Goal: Information Seeking & Learning: Learn about a topic

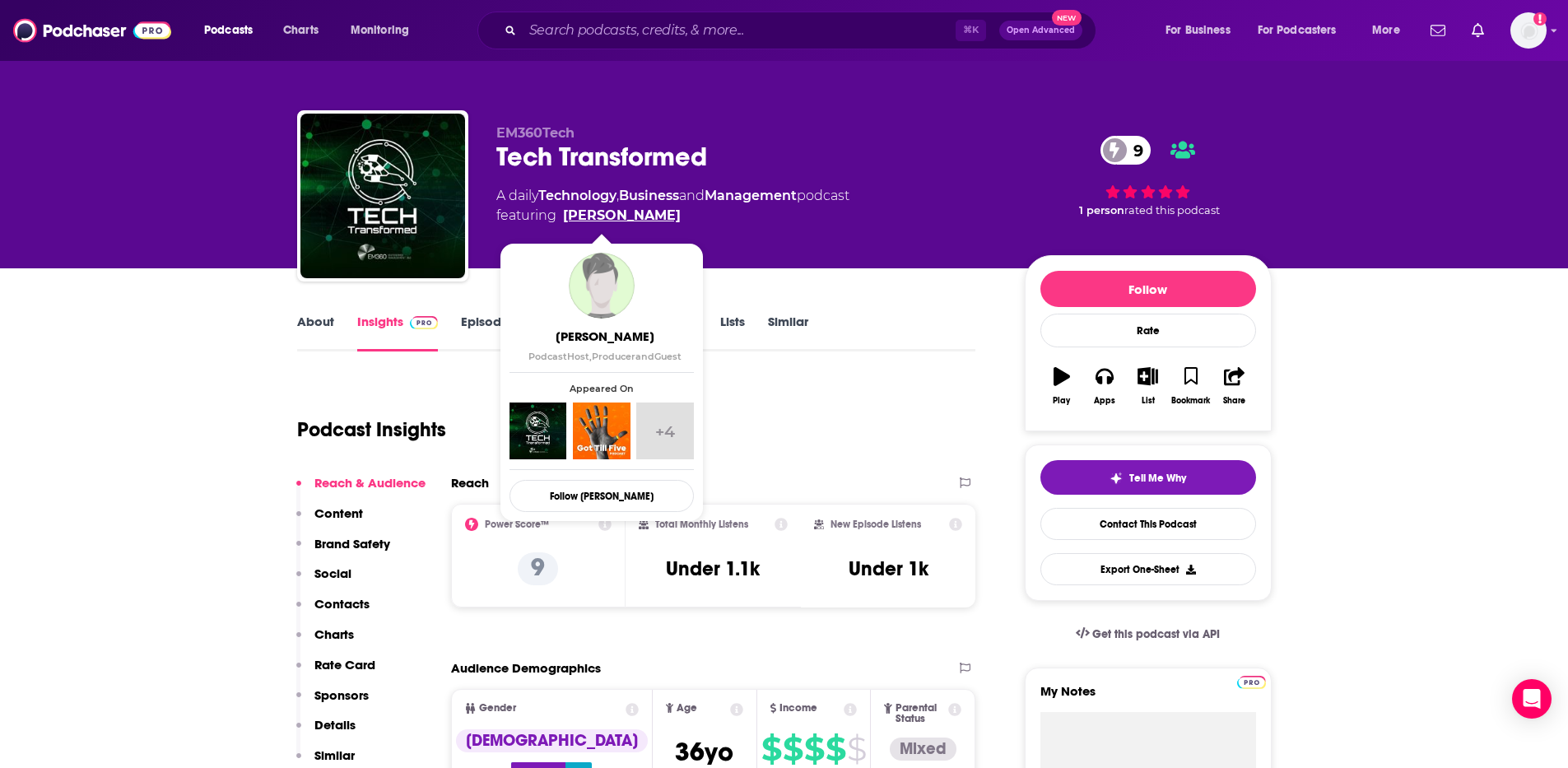
click at [600, 218] on link "[PERSON_NAME]" at bounding box center [621, 215] width 117 height 19
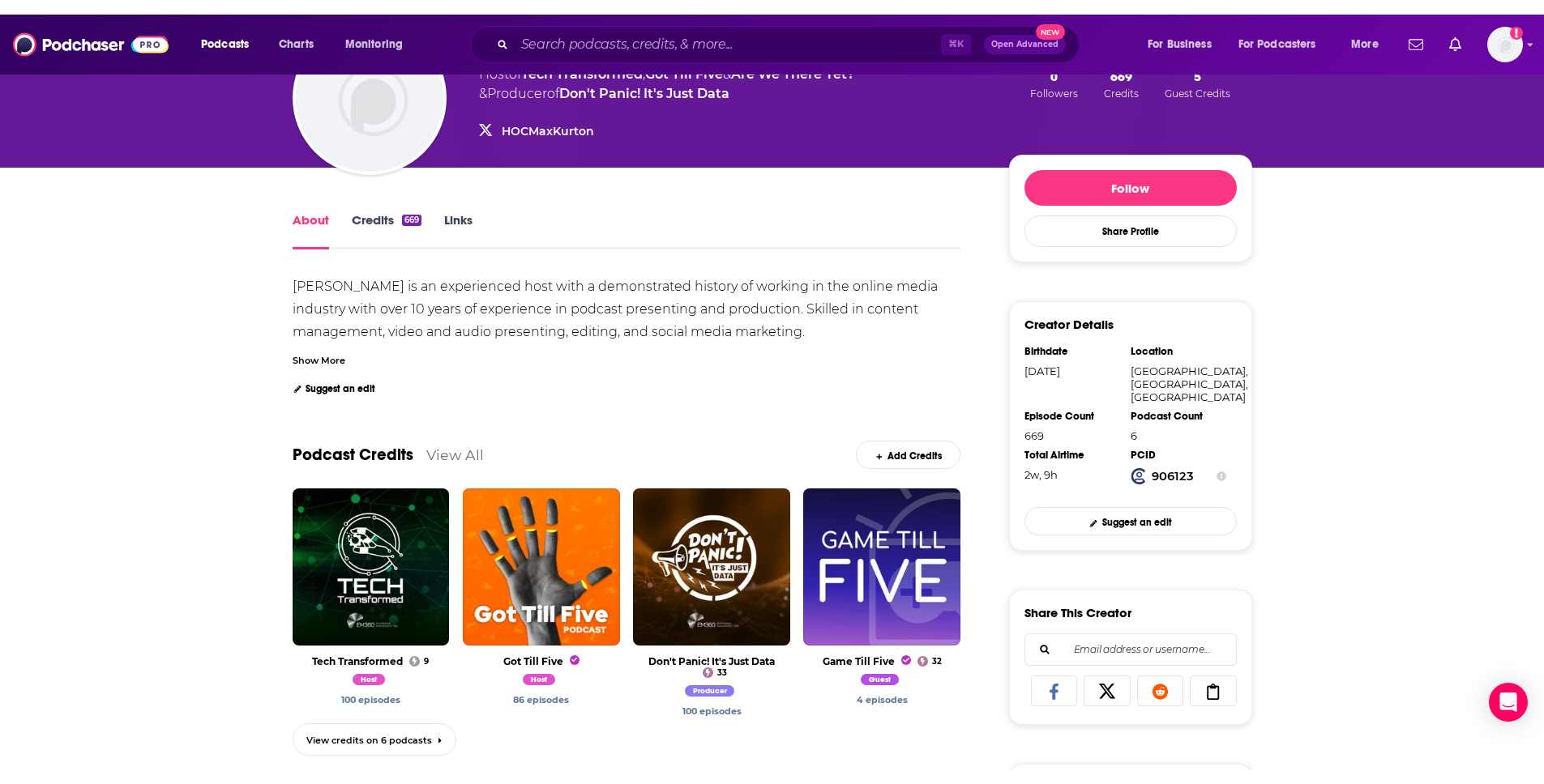
scroll to position [349, 0]
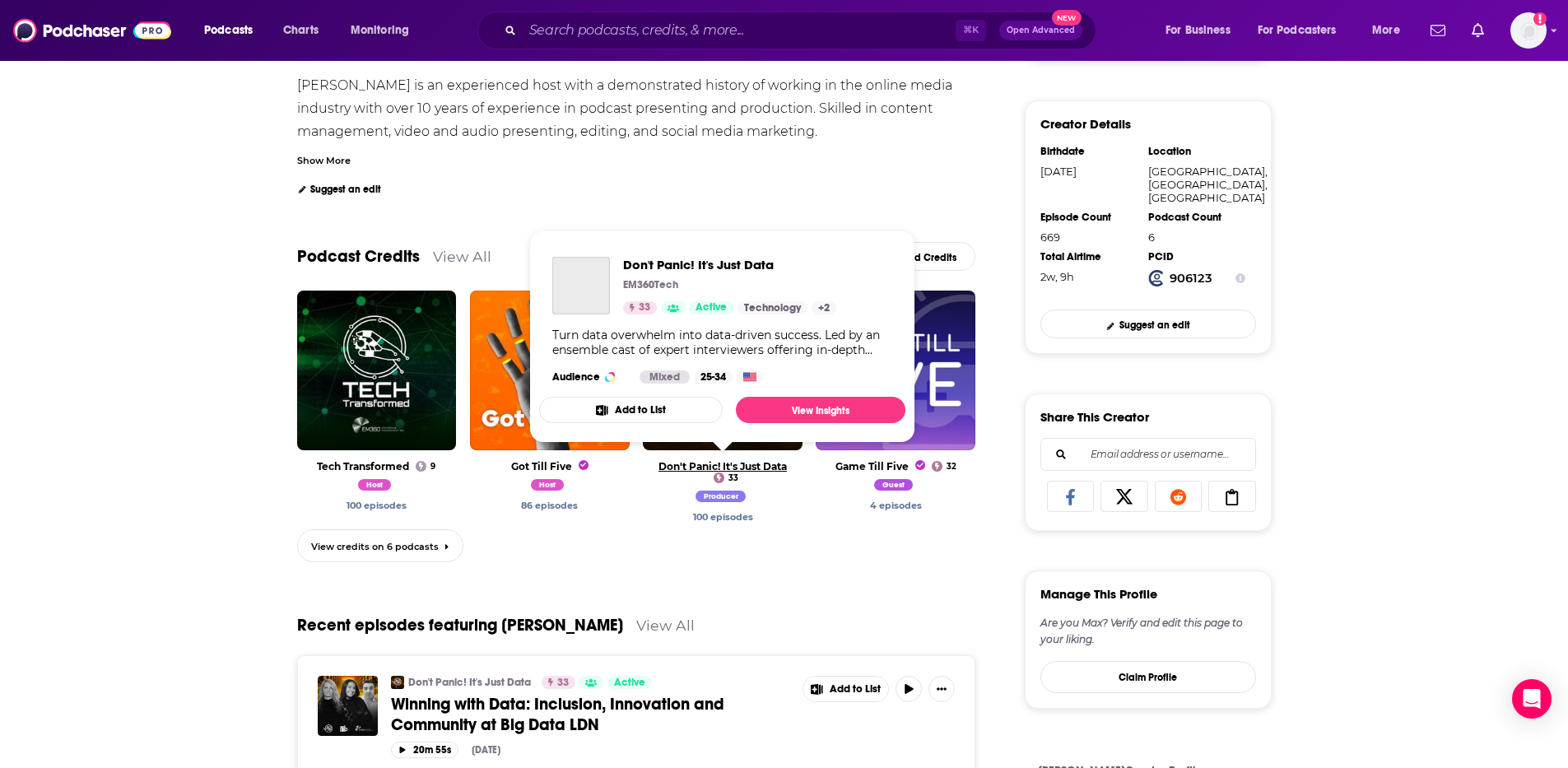
click at [751, 470] on link "Don't Panic! It's Just Data" at bounding box center [723, 466] width 128 height 12
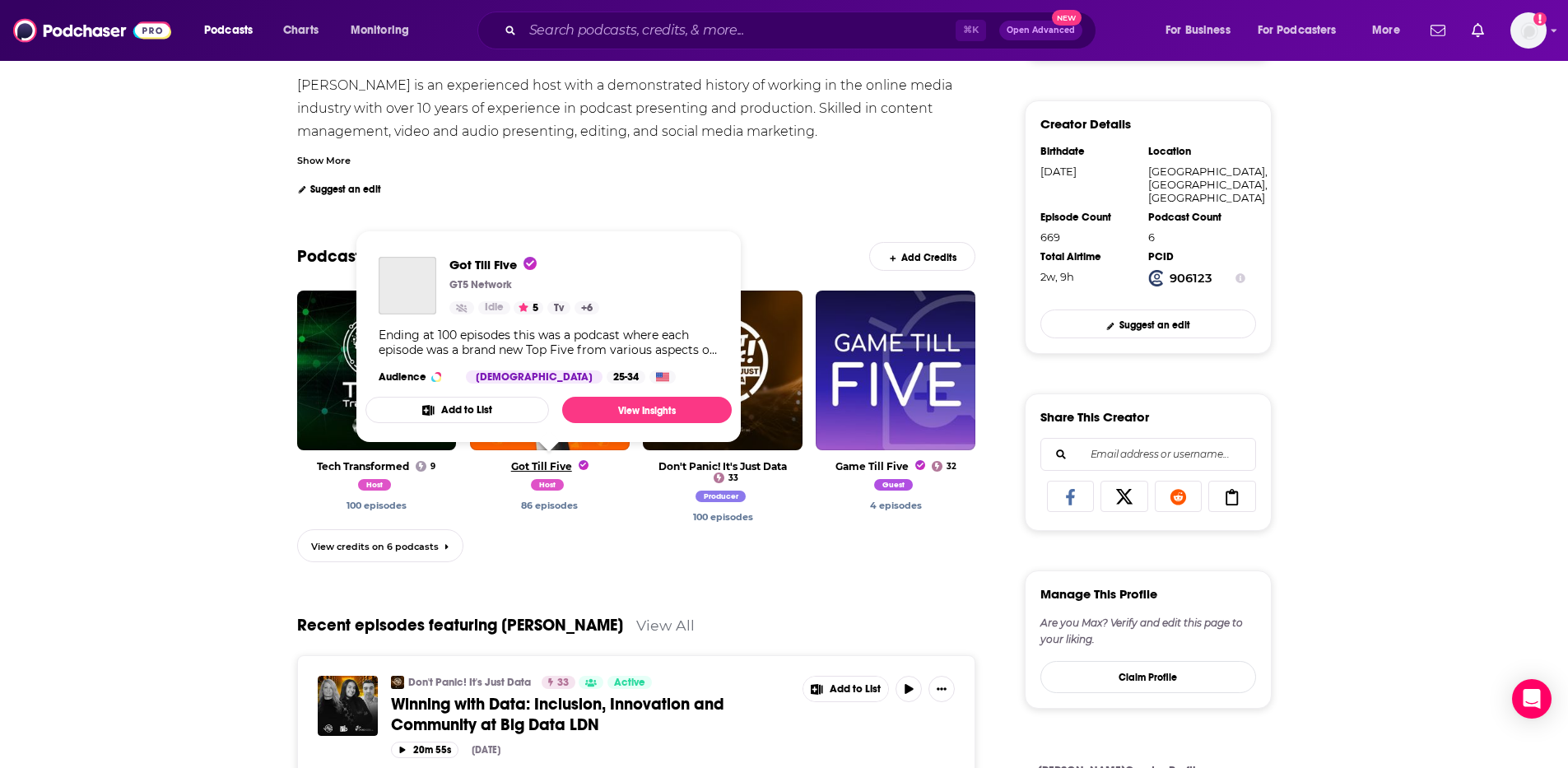
click at [534, 464] on span "Got Till Five" at bounding box center [550, 466] width 78 height 12
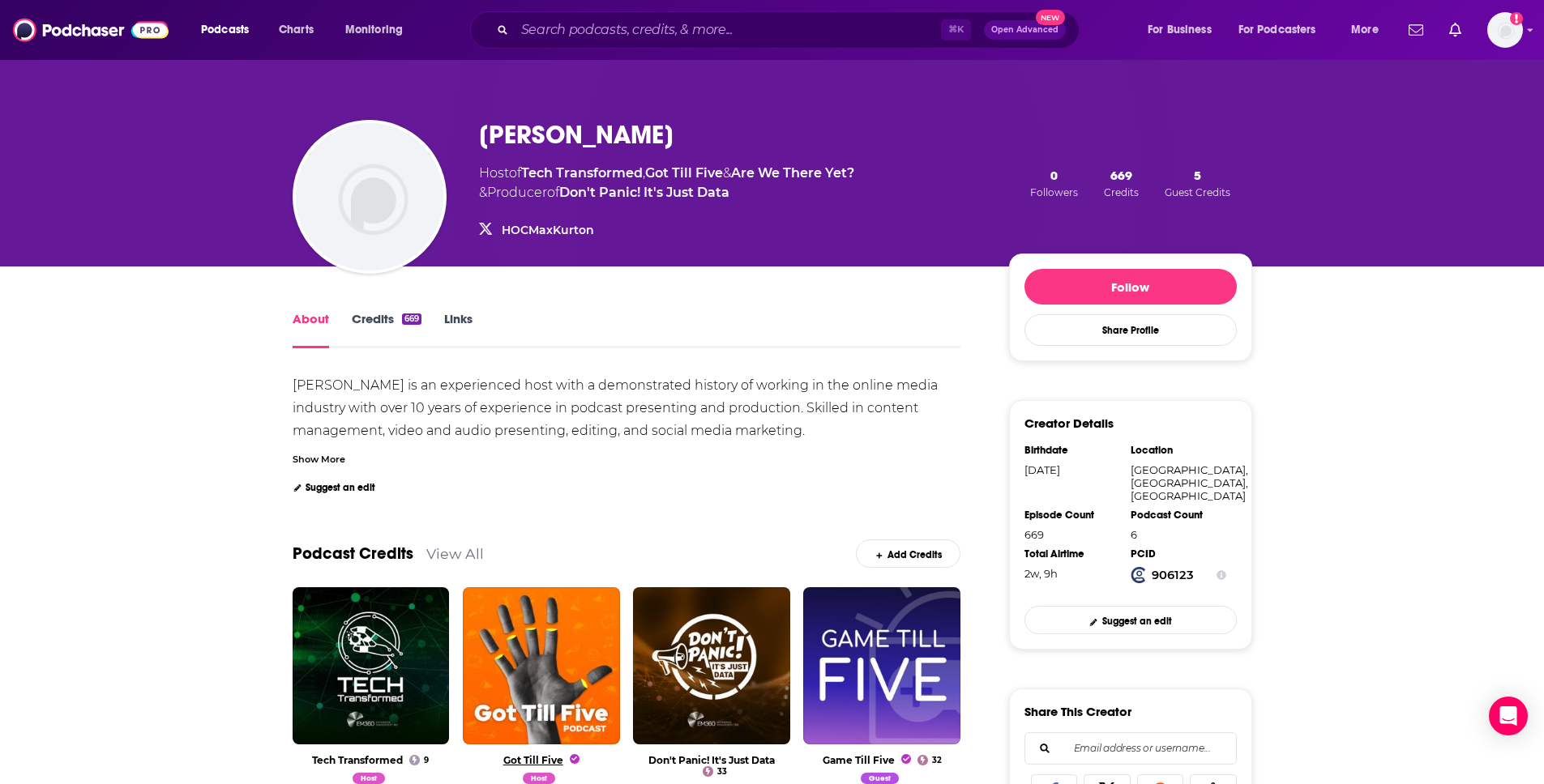
scroll to position [0, 0]
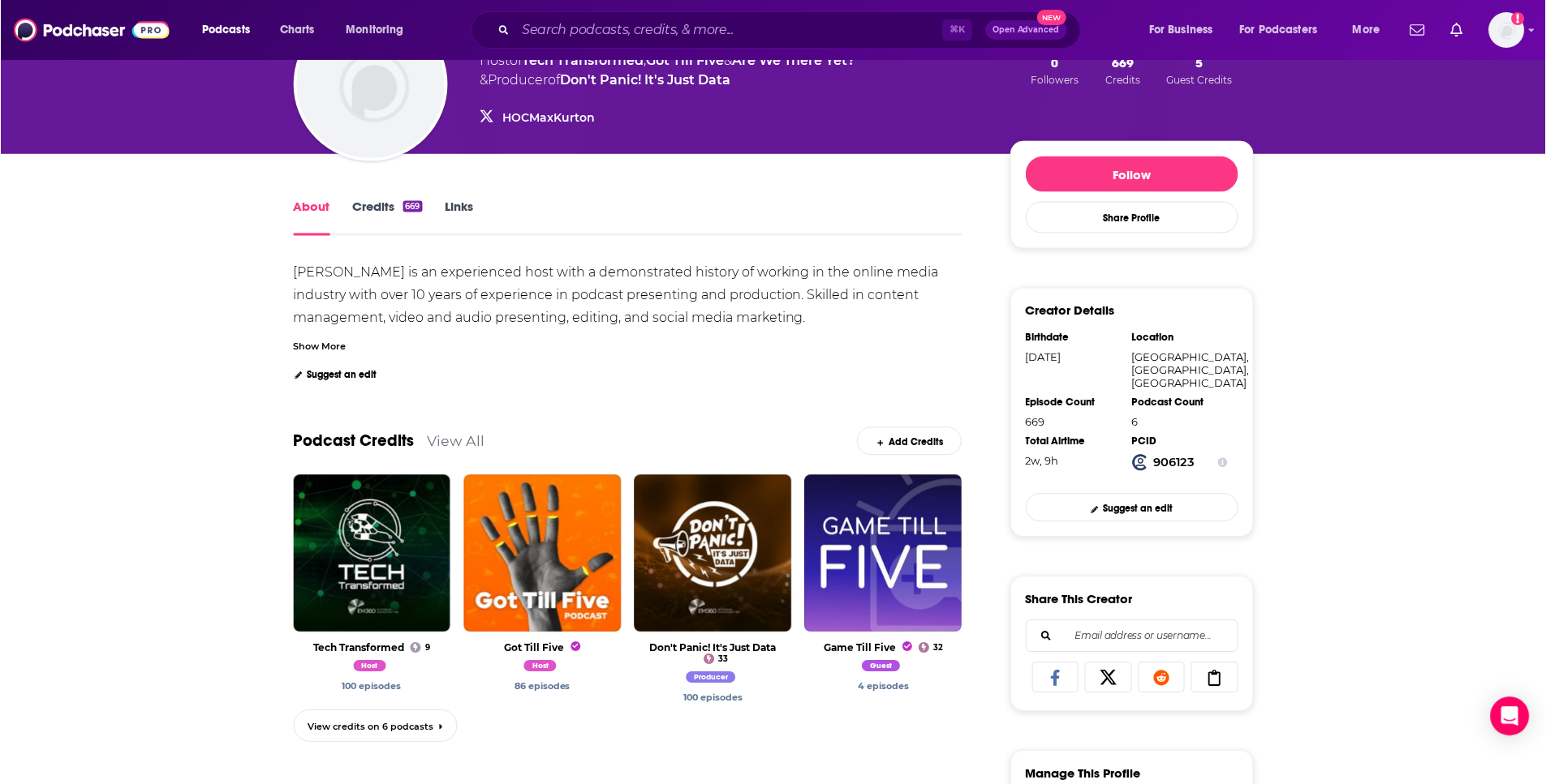
scroll to position [167, 0]
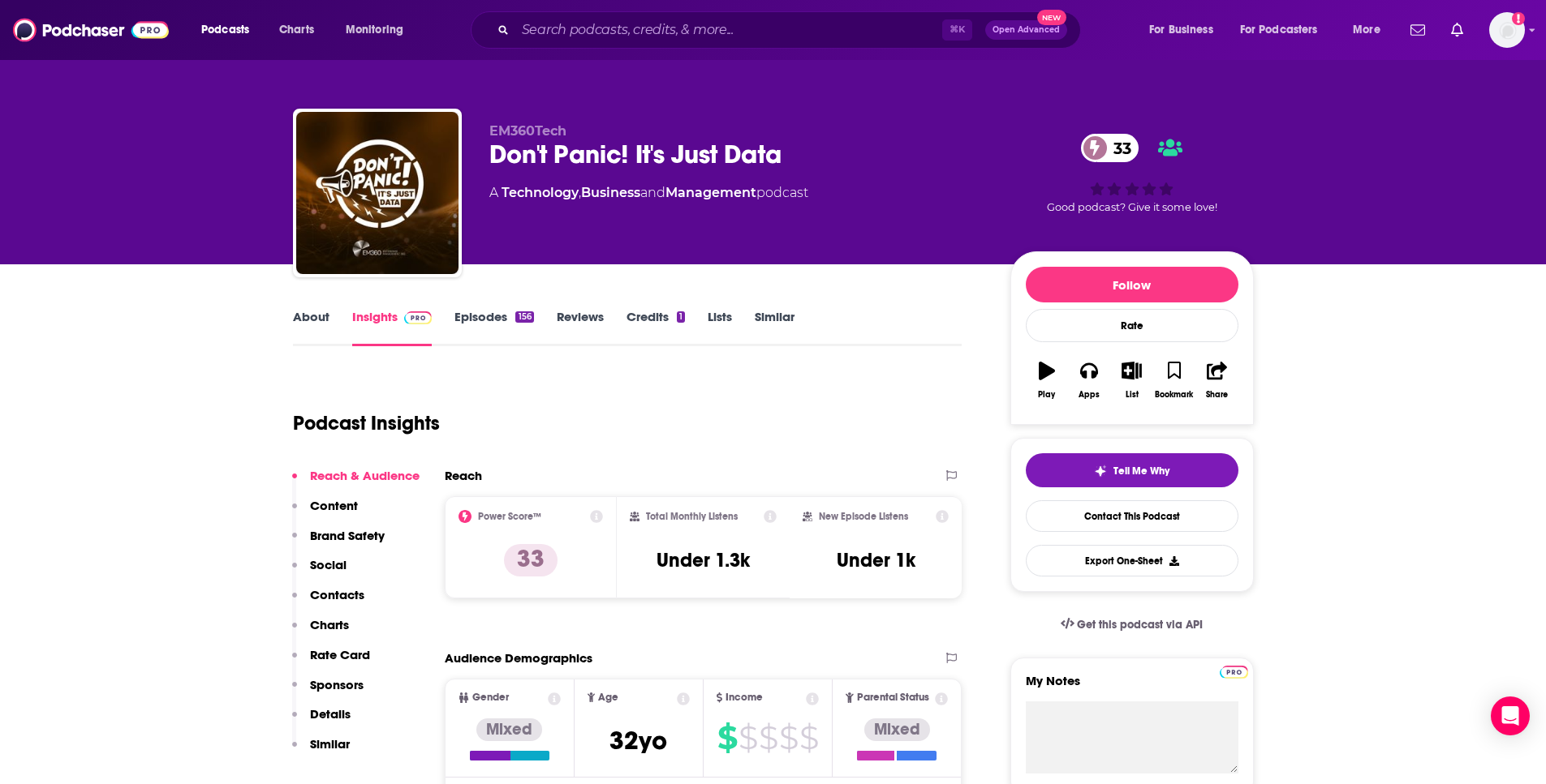
click at [311, 315] on link "About" at bounding box center [312, 327] width 36 height 37
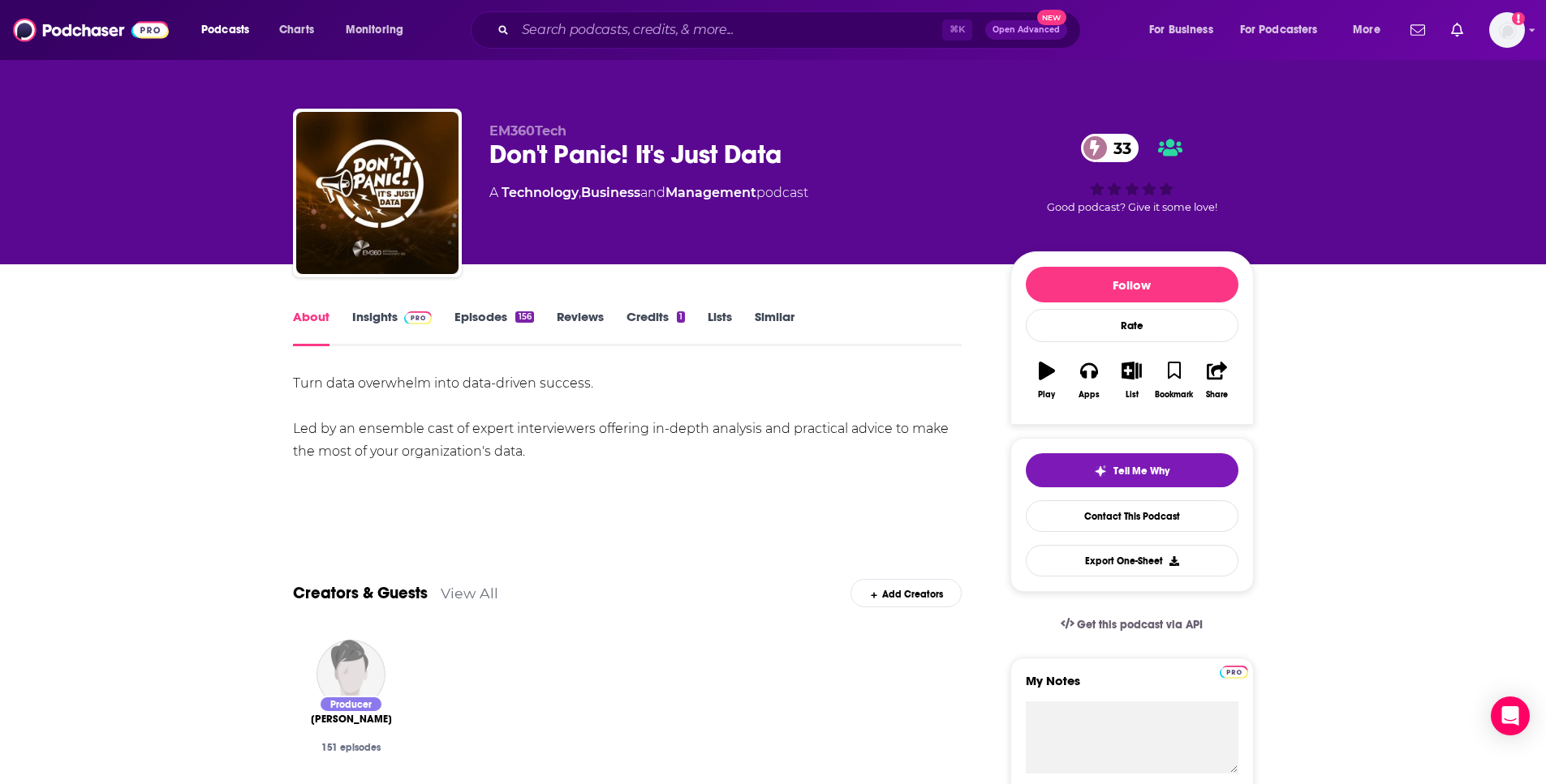
click at [659, 492] on div "Turn data overwhelm into data-driven success. Led by an ensemble cast of expert…" at bounding box center [628, 446] width 670 height 148
click at [619, 442] on div "Turn data overwhelm into data-driven success. Led by an ensemble cast of expert…" at bounding box center [628, 418] width 670 height 91
click at [619, 443] on div "Turn data overwhelm into data-driven success. Led by an ensemble cast of expert…" at bounding box center [628, 418] width 670 height 91
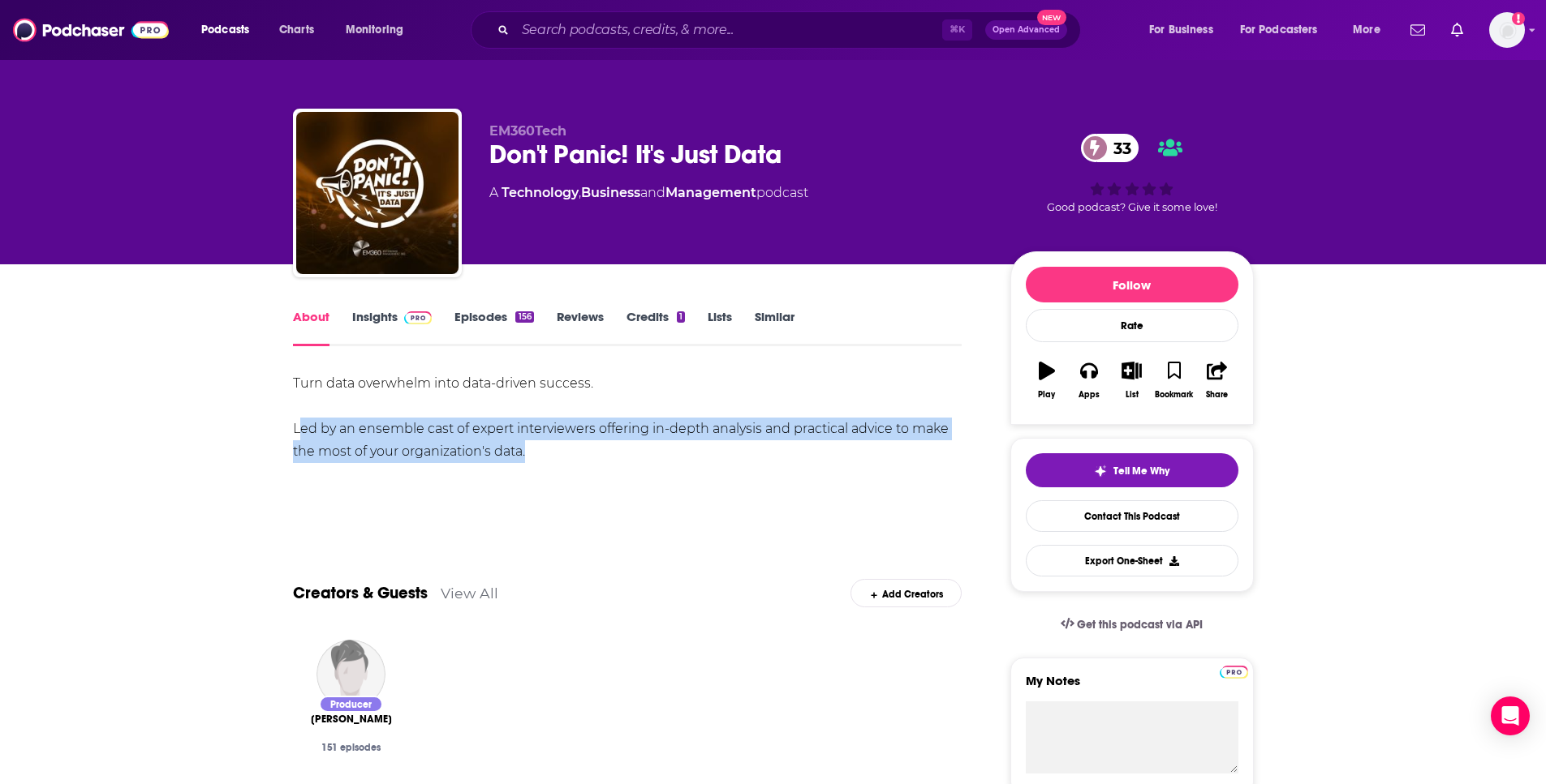
click at [619, 443] on div "Turn data overwhelm into data-driven success. Led by an ensemble cast of expert…" at bounding box center [628, 418] width 670 height 91
